Goal: Register for event/course

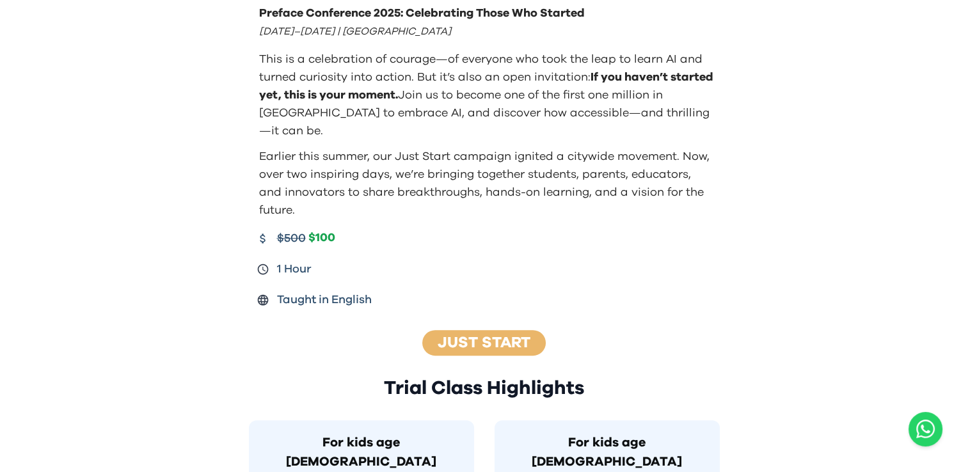
scroll to position [384, 0]
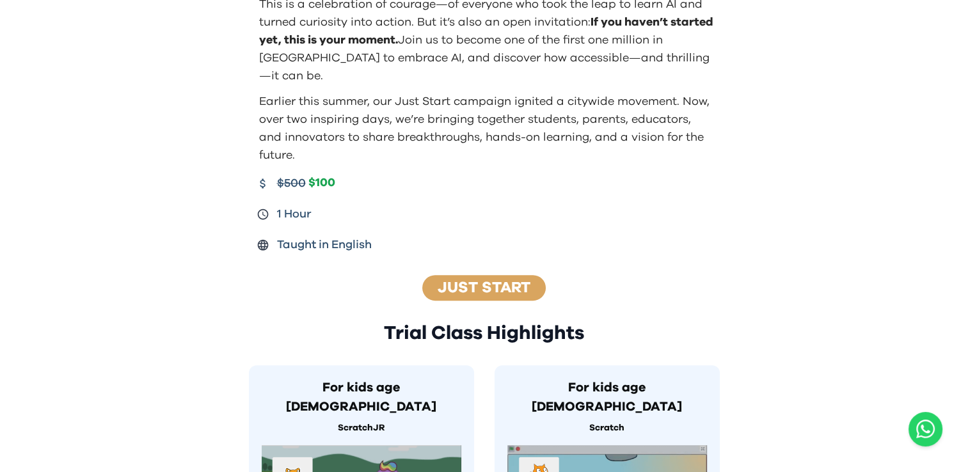
click at [514, 280] on link "Just Start" at bounding box center [484, 287] width 93 height 15
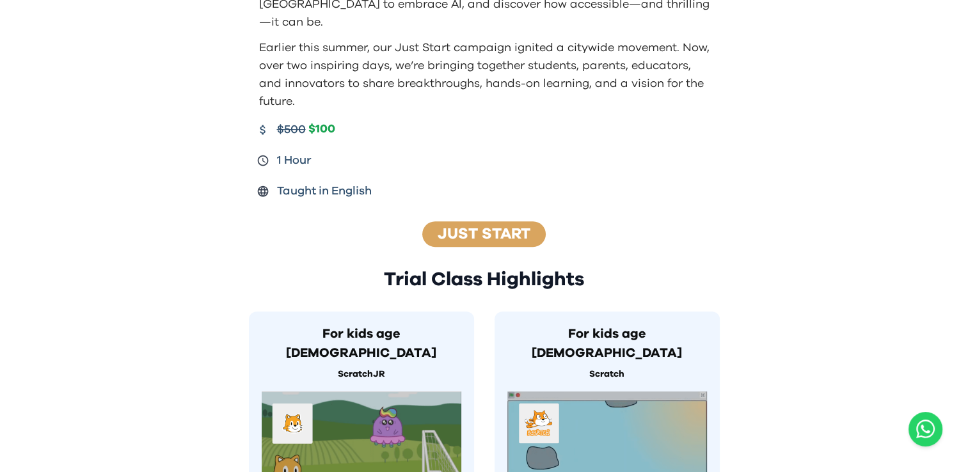
click at [469, 226] on link "Just Start" at bounding box center [484, 233] width 93 height 15
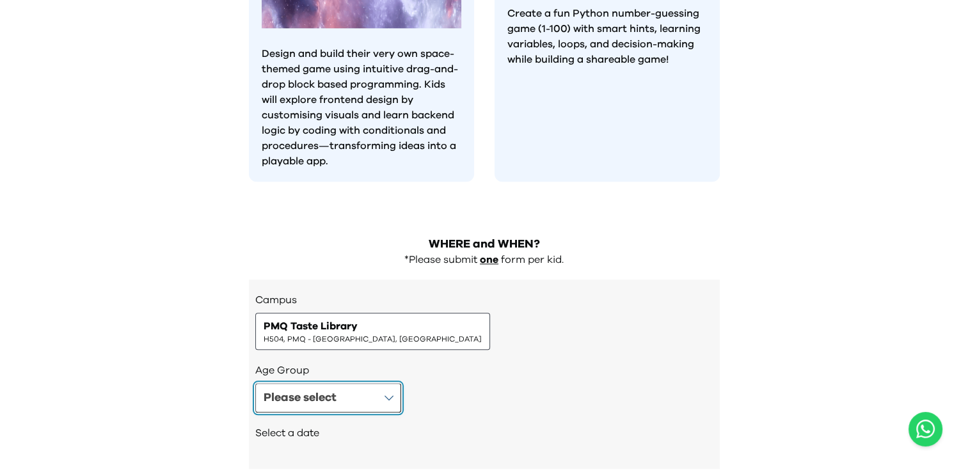
click at [393, 383] on button "Please select" at bounding box center [328, 397] width 146 height 29
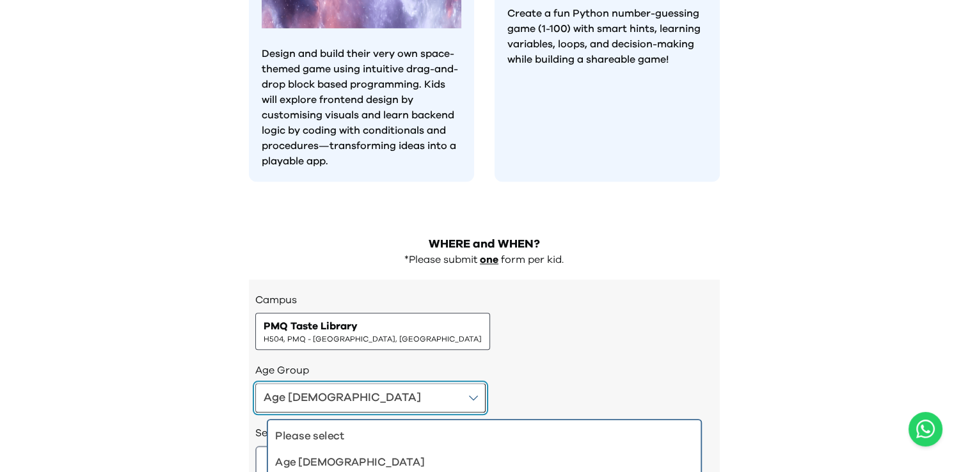
scroll to position [1344, 0]
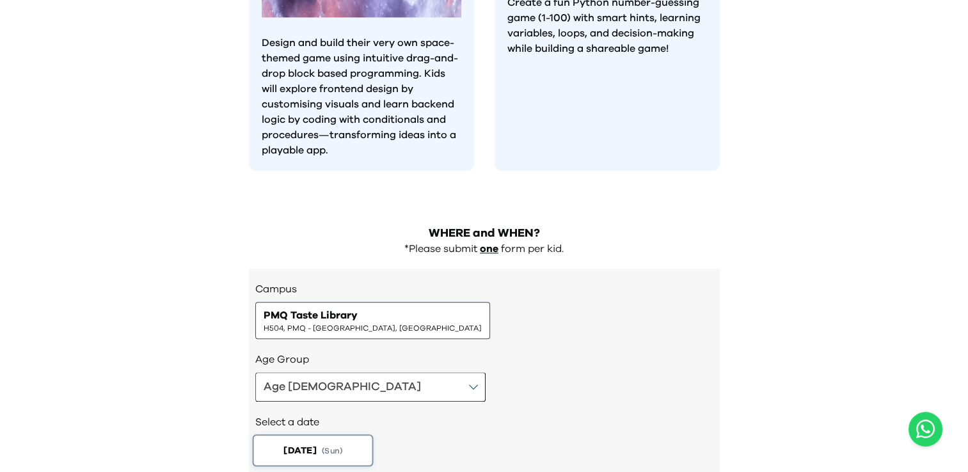
click at [345, 434] on button "[DATE] ( Sun )" at bounding box center [312, 450] width 121 height 32
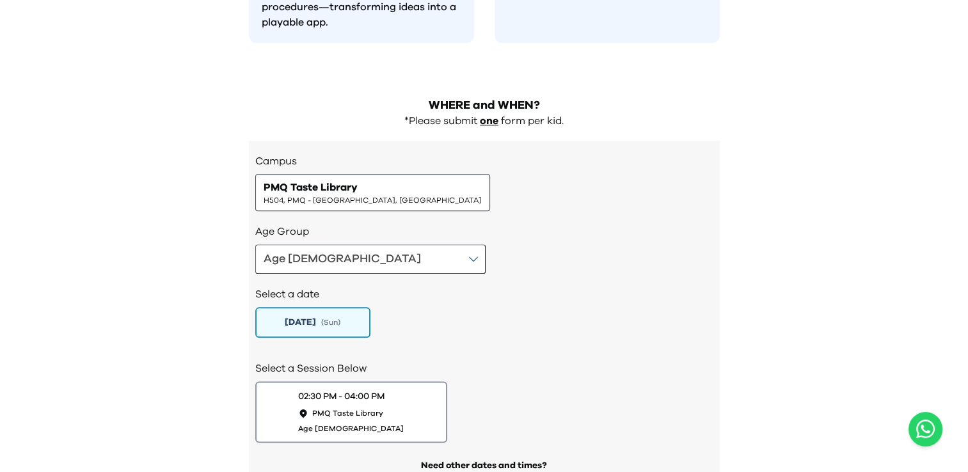
drag, startPoint x: 345, startPoint y: 253, endPoint x: 441, endPoint y: 267, distance: 96.3
click at [346, 307] on button "[DATE] ( Sun )" at bounding box center [312, 322] width 115 height 31
click at [434, 307] on div "[DATE] ( Sun )" at bounding box center [484, 322] width 458 height 31
click at [376, 180] on div "PMQ Taste Library H504, PMQ - [GEOGRAPHIC_DATA], [GEOGRAPHIC_DATA]" at bounding box center [373, 193] width 218 height 26
click at [441, 274] on div "Select a date [DATE] ( Sun )" at bounding box center [484, 311] width 458 height 74
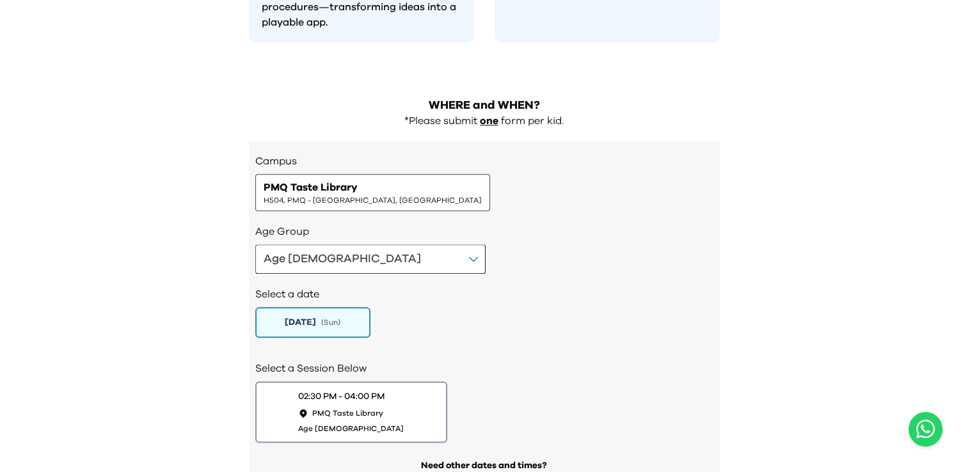
scroll to position [384, 0]
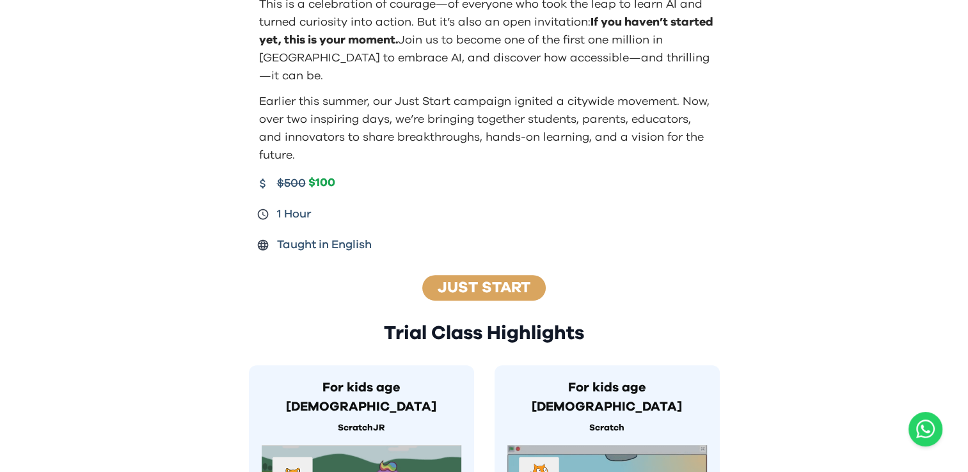
click at [446, 278] on div "Just Start" at bounding box center [483, 288] width 123 height 26
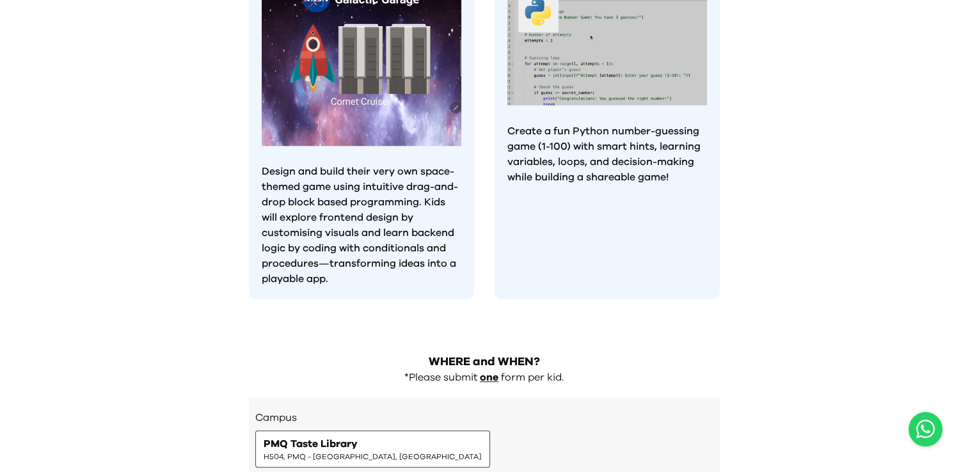
scroll to position [1471, 0]
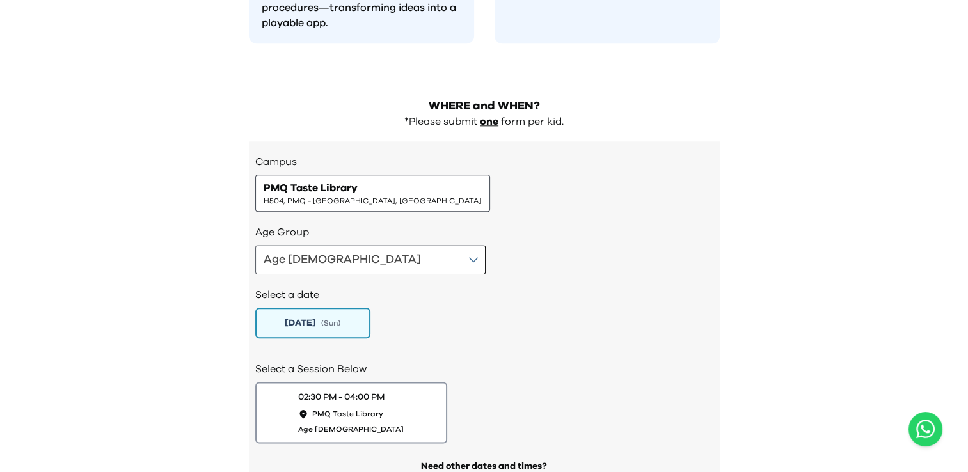
drag, startPoint x: 367, startPoint y: 122, endPoint x: 345, endPoint y: 150, distance: 35.6
click at [366, 196] on span "H504, PMQ - [GEOGRAPHIC_DATA], [GEOGRAPHIC_DATA]" at bounding box center [373, 201] width 218 height 10
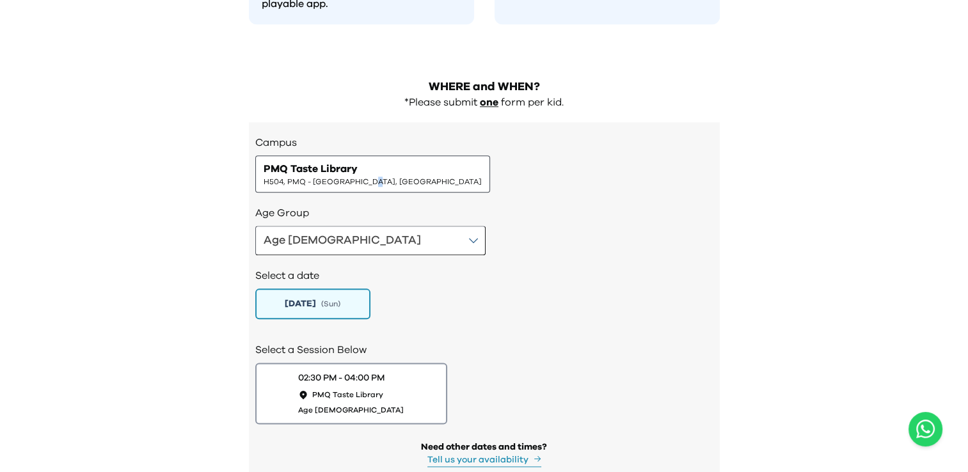
scroll to position [1500, 0]
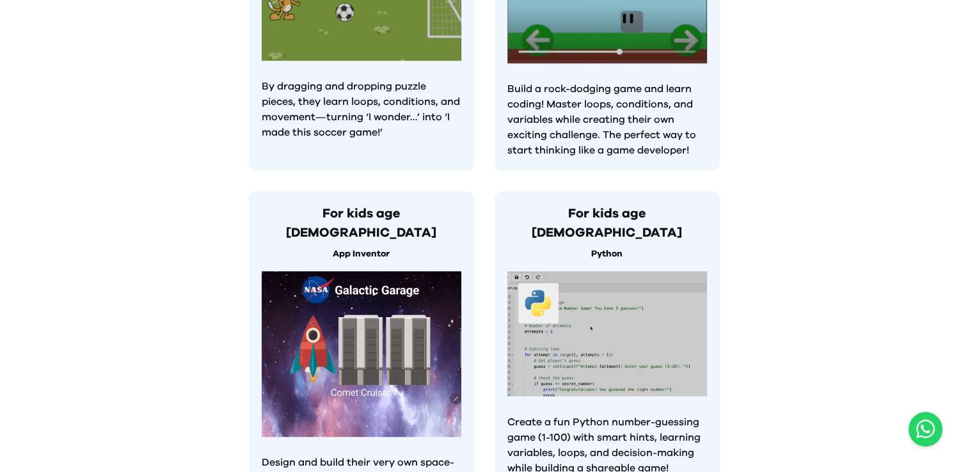
drag, startPoint x: 388, startPoint y: 324, endPoint x: 366, endPoint y: 294, distance: 37.5
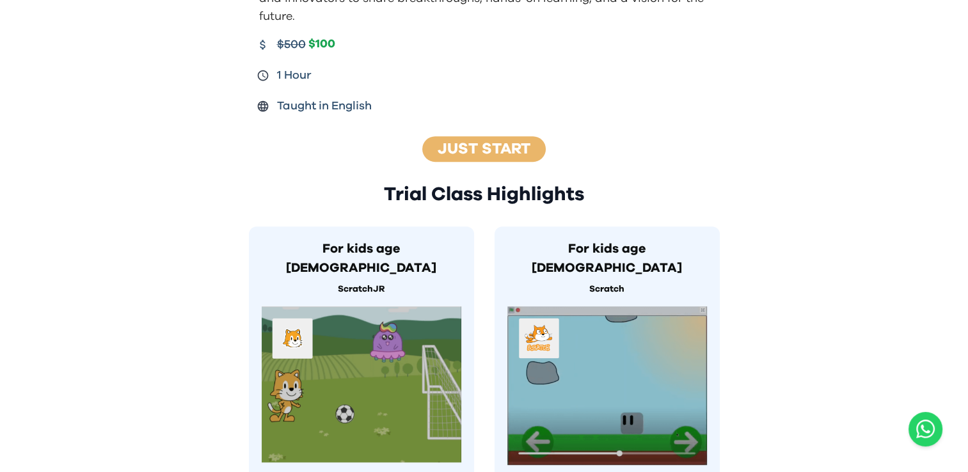
scroll to position [413, 0]
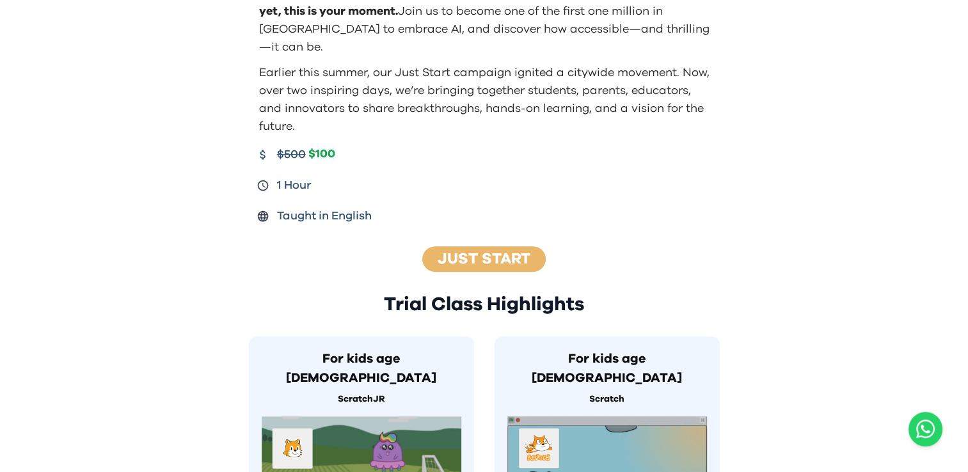
click at [526, 251] on link "Just Start" at bounding box center [484, 258] width 93 height 15
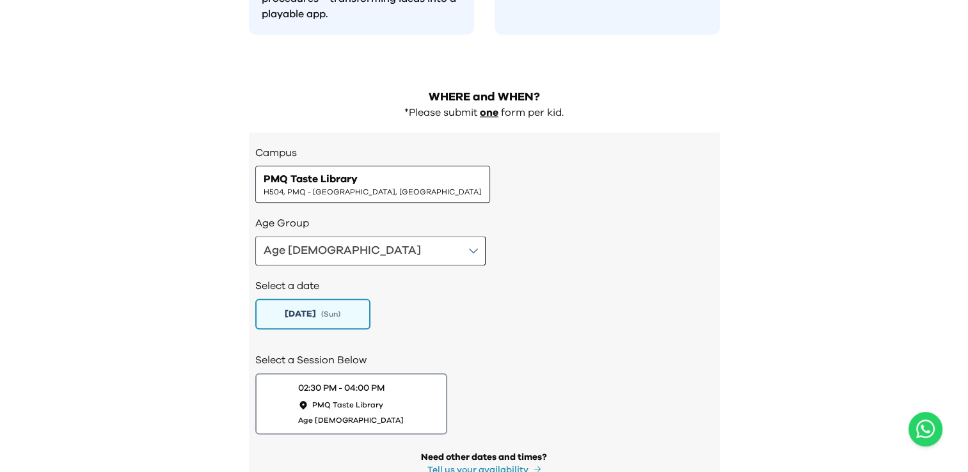
click at [385, 166] on div "PMQ Taste Library H504, PMQ - [GEOGRAPHIC_DATA], [GEOGRAPHIC_DATA]" at bounding box center [372, 184] width 235 height 37
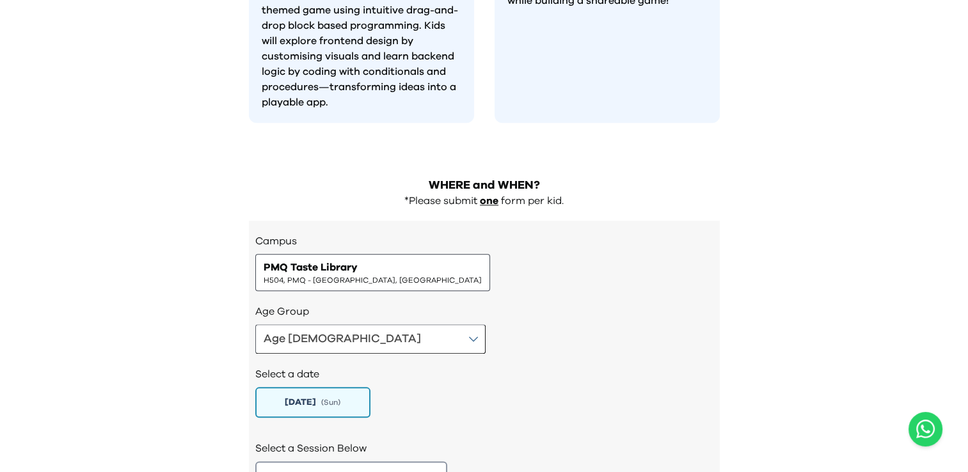
scroll to position [1352, 0]
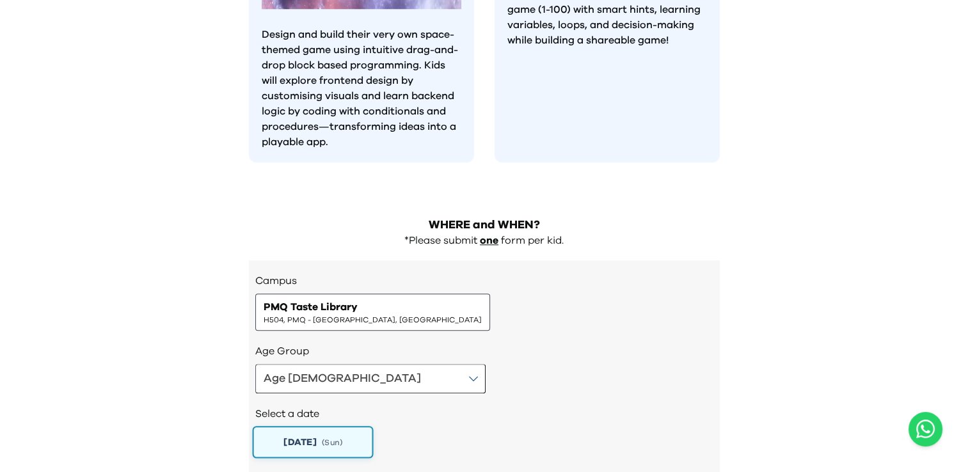
click at [310, 435] on span "[DATE]" at bounding box center [299, 441] width 33 height 13
click at [312, 426] on button "[DATE] ( Sun )" at bounding box center [312, 442] width 121 height 32
click at [312, 435] on span "[DATE]" at bounding box center [299, 441] width 33 height 13
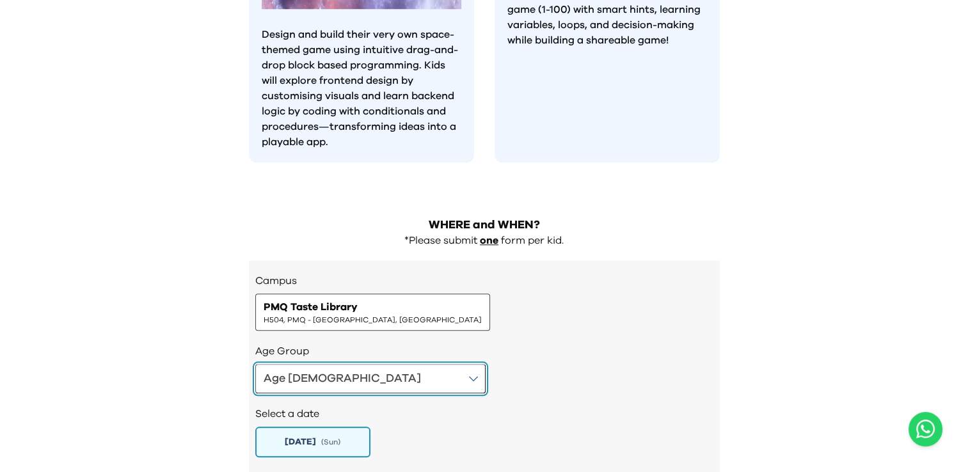
click at [366, 364] on button "Age [DEMOGRAPHIC_DATA]" at bounding box center [370, 378] width 230 height 29
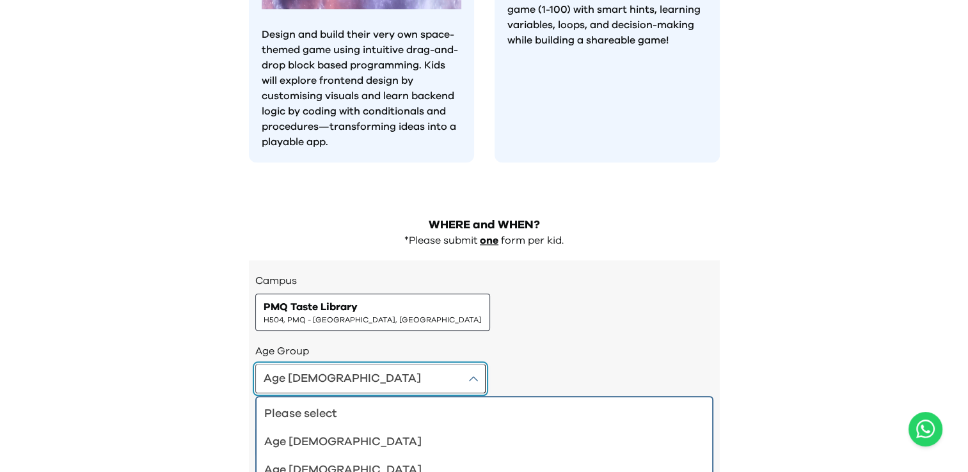
click at [359, 364] on button "Age [DEMOGRAPHIC_DATA]" at bounding box center [370, 378] width 230 height 29
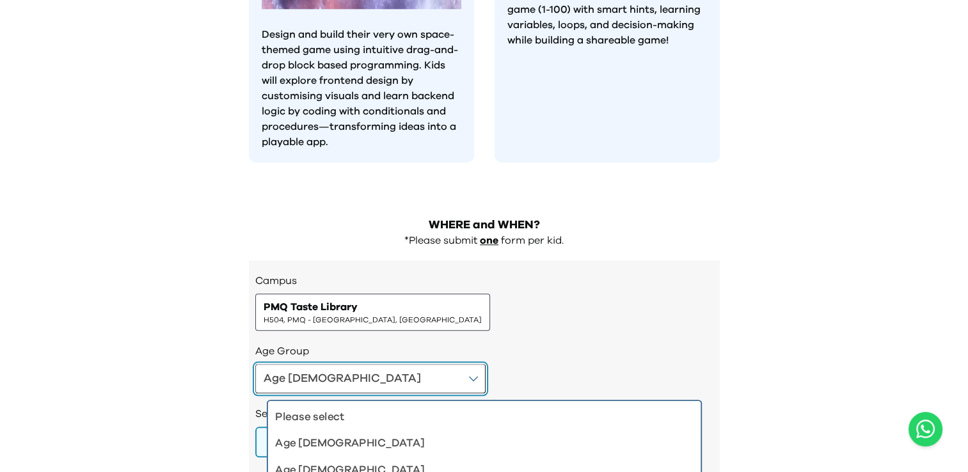
click at [359, 364] on button "Age [DEMOGRAPHIC_DATA]" at bounding box center [370, 378] width 230 height 29
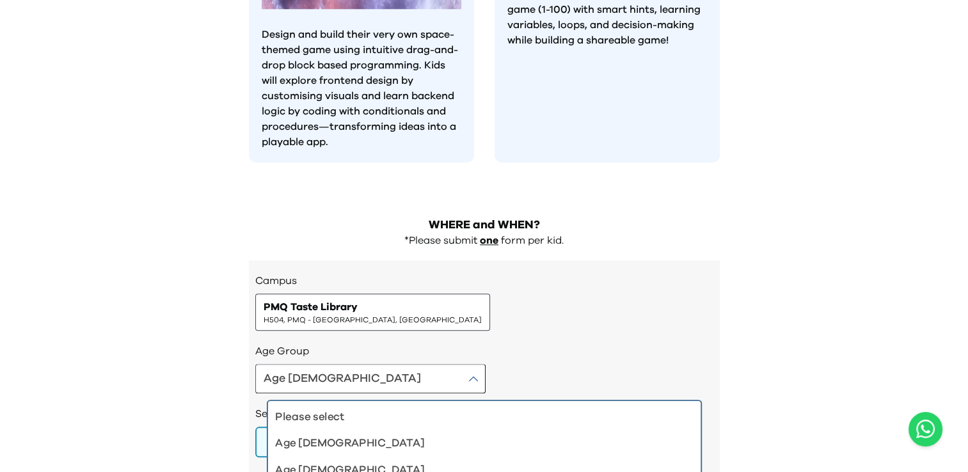
click at [375, 315] on span "H504, PMQ - [GEOGRAPHIC_DATA], [GEOGRAPHIC_DATA]" at bounding box center [373, 320] width 218 height 10
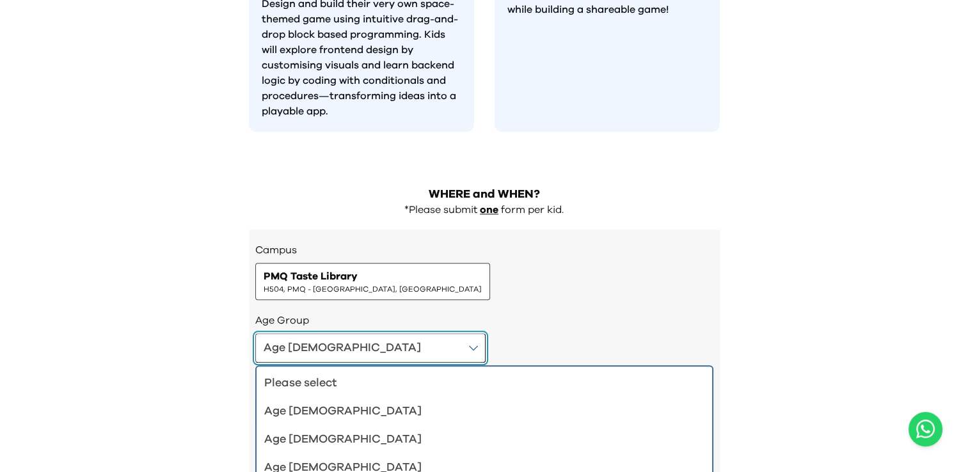
scroll to position [1436, 0]
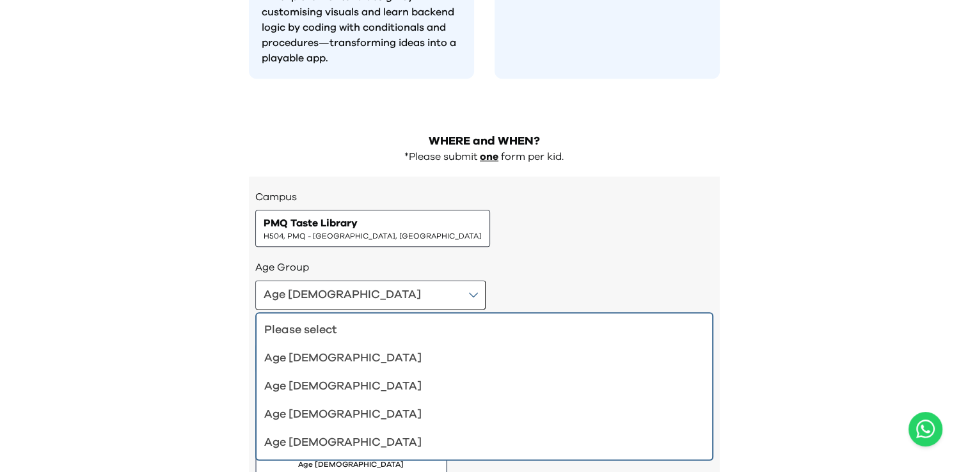
click at [271, 434] on div "Age [DEMOGRAPHIC_DATA]" at bounding box center [476, 443] width 425 height 18
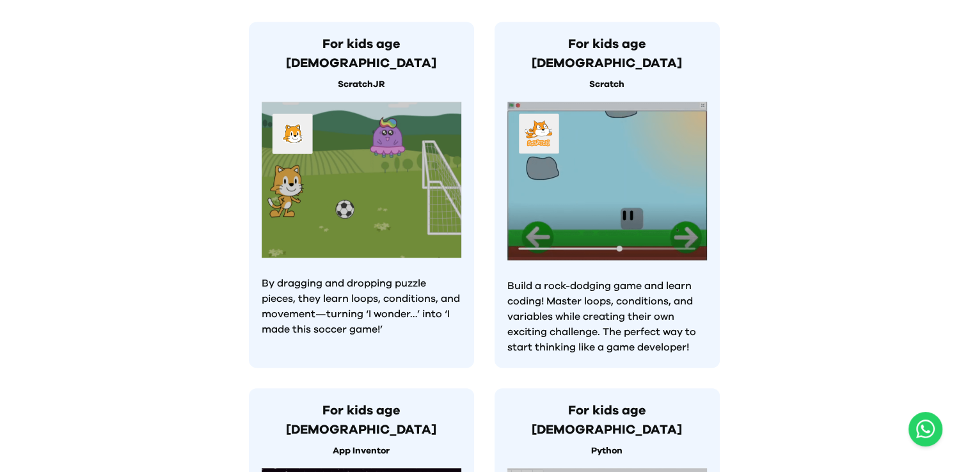
scroll to position [768, 0]
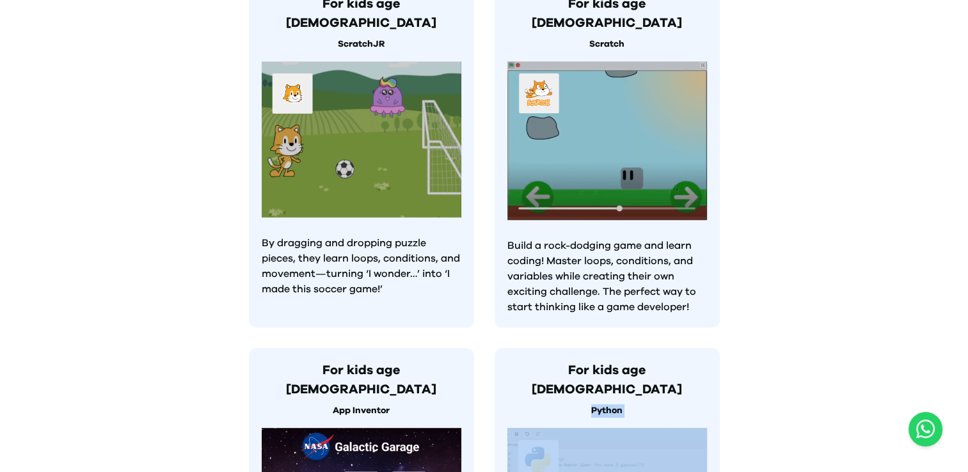
drag, startPoint x: 553, startPoint y: 349, endPoint x: 558, endPoint y: 356, distance: 7.8
drag, startPoint x: 558, startPoint y: 356, endPoint x: 565, endPoint y: 359, distance: 8.6
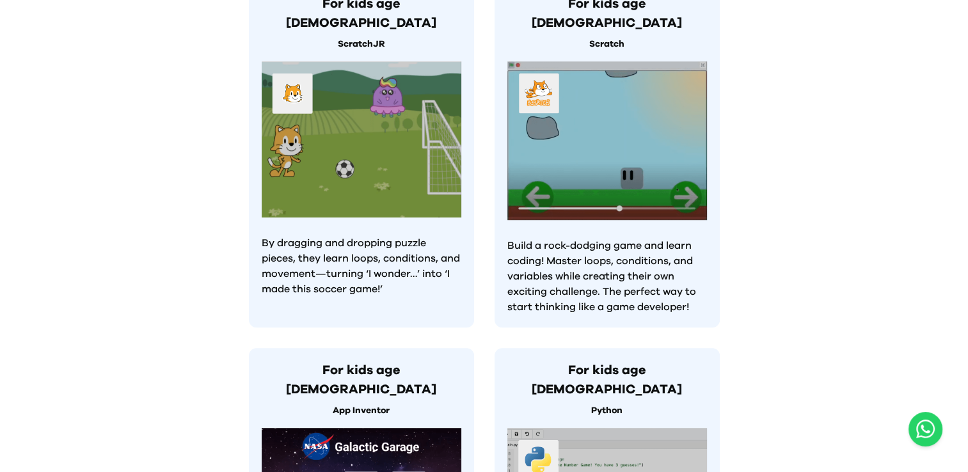
drag, startPoint x: 565, startPoint y: 359, endPoint x: 729, endPoint y: 313, distance: 170.3
click at [729, 313] on div "Preface Conference 2025: Celebrating Those Who Started [DATE]–[DATE] | [GEOGRAP…" at bounding box center [484, 230] width 968 height 1996
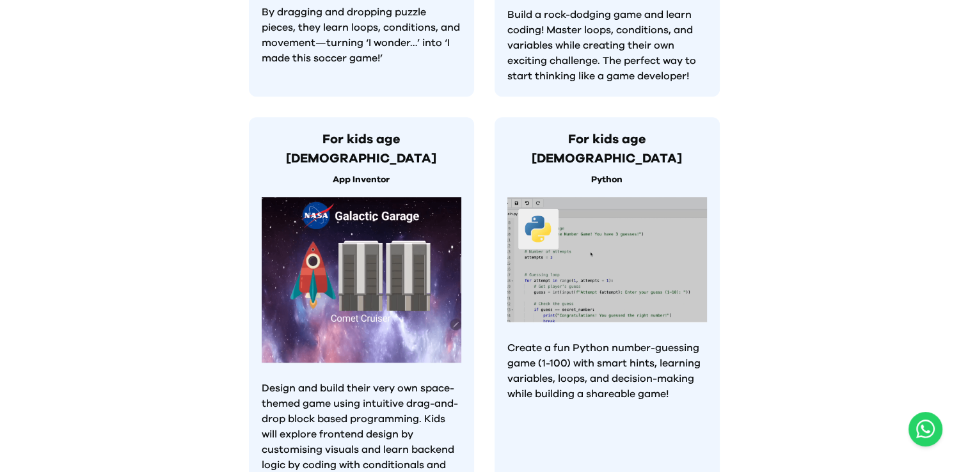
scroll to position [1023, 0]
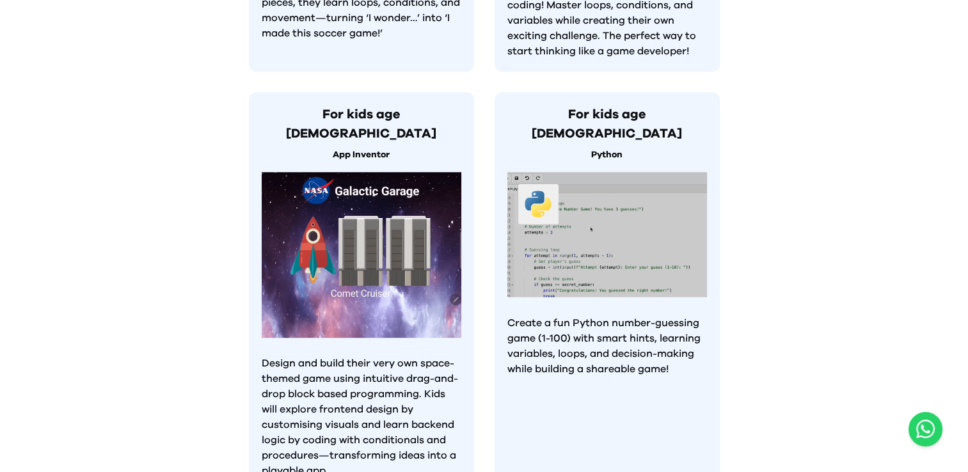
click at [598, 315] on p "Create a fun Python number-guessing game (1-100) with smart hints, learning var…" at bounding box center [607, 345] width 200 height 61
drag, startPoint x: 598, startPoint y: 246, endPoint x: 623, endPoint y: 313, distance: 71.6
click at [623, 313] on div "For kids age [DEMOGRAPHIC_DATA] Python Create a fun Python number-guessing game…" at bounding box center [606, 291] width 225 height 399
click at [715, 408] on div "For kids age [DEMOGRAPHIC_DATA] Python Create a fun Python number-guessing game…" at bounding box center [606, 291] width 225 height 399
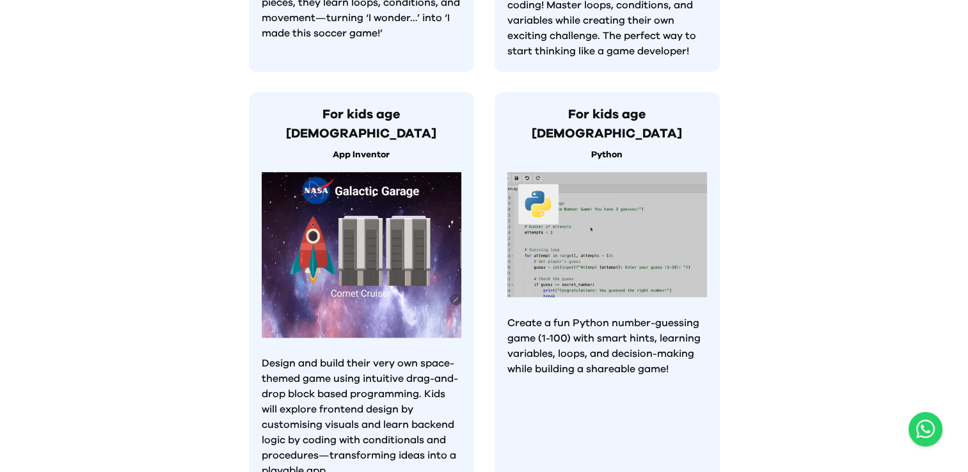
click at [715, 408] on div "For kids age [DEMOGRAPHIC_DATA] Python Create a fun Python number-guessing game…" at bounding box center [606, 291] width 225 height 399
